Goal: Use online tool/utility: Utilize a website feature to perform a specific function

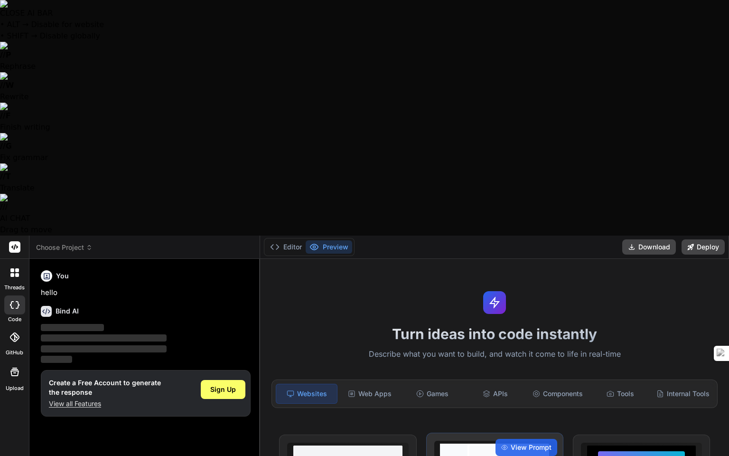
scroll to position [128, 0]
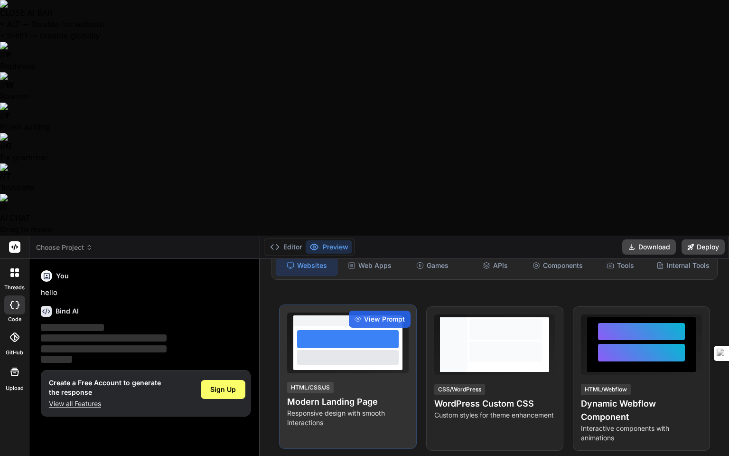
click at [318, 330] on div at bounding box center [348, 339] width 102 height 18
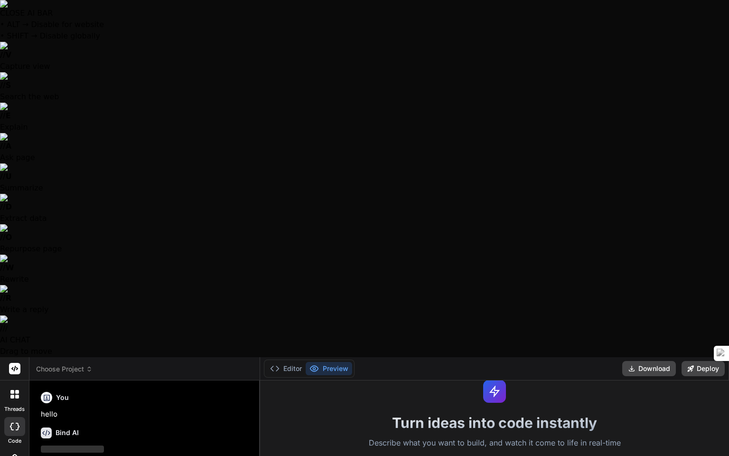
scroll to position [0, 0]
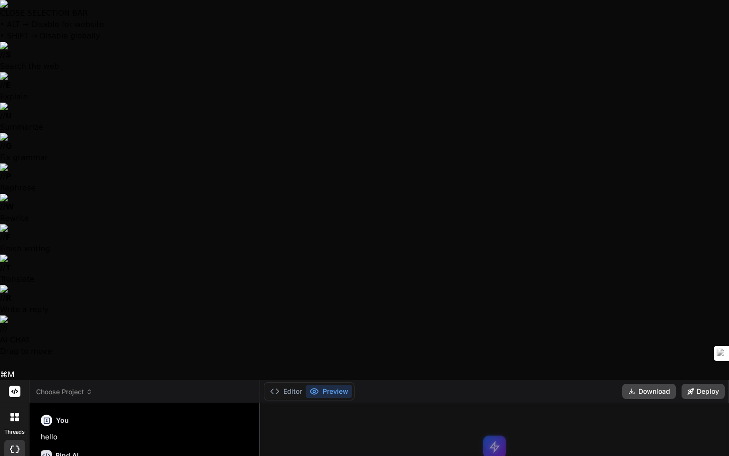
drag, startPoint x: 554, startPoint y: 271, endPoint x: 466, endPoint y: 255, distance: 88.8
drag, startPoint x: 516, startPoint y: 257, endPoint x: 480, endPoint y: 249, distance: 36.4
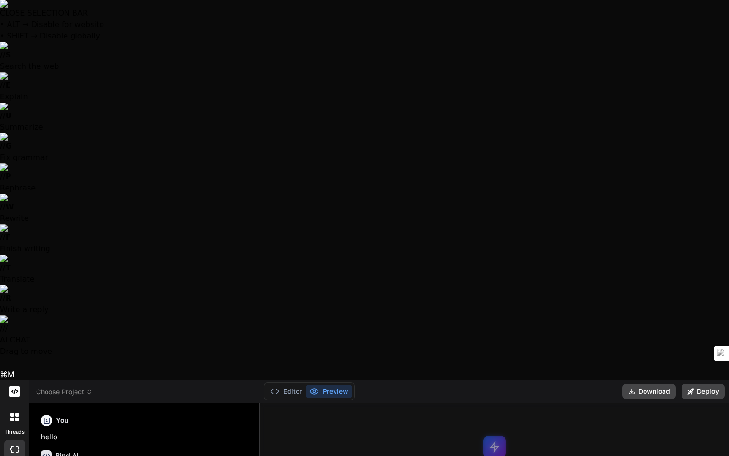
drag, startPoint x: 540, startPoint y: 262, endPoint x: 403, endPoint y: 217, distance: 144.9
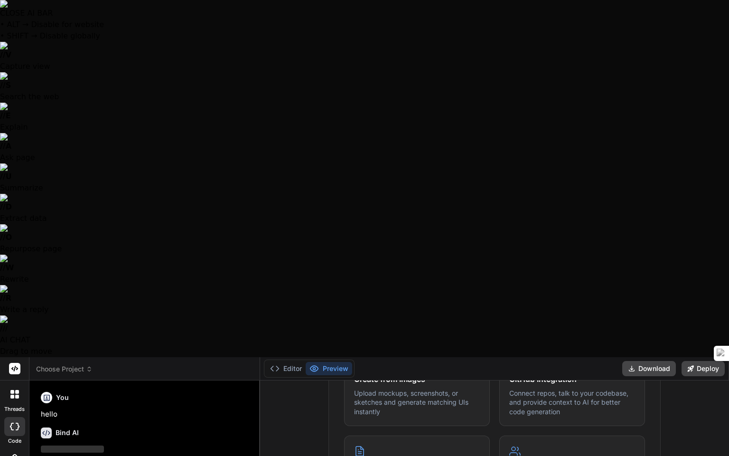
scroll to position [472, 0]
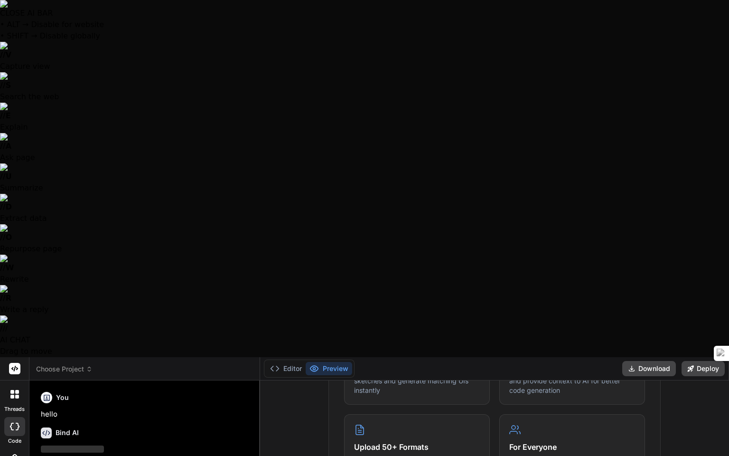
click at [136, 455] on span "‌" at bounding box center [104, 459] width 126 height 9
click at [124, 455] on span "‌" at bounding box center [104, 459] width 126 height 7
click at [123, 455] on span "‌" at bounding box center [104, 459] width 126 height 7
click at [43, 420] on div "Bind AI ‌ ‌ ‌ ‌" at bounding box center [146, 453] width 210 height 67
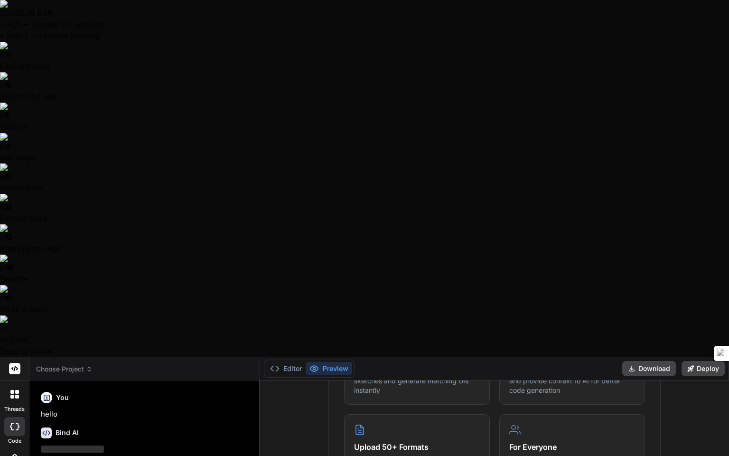
click at [15, 417] on div at bounding box center [14, 426] width 21 height 19
type textarea "x"
click at [19, 384] on div at bounding box center [15, 394] width 20 height 20
